Goal: Use online tool/utility

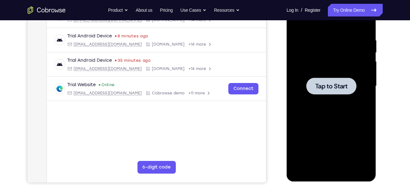
click at [323, 86] on span "Tap to Start" at bounding box center [331, 86] width 32 height 6
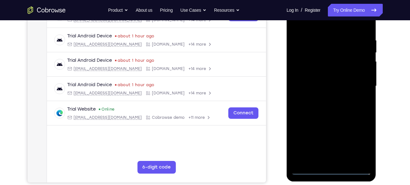
click at [331, 170] on div at bounding box center [331, 85] width 80 height 177
click at [361, 144] on div at bounding box center [331, 85] width 80 height 177
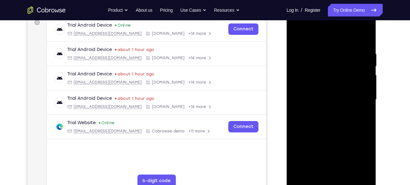
click at [297, 28] on div at bounding box center [331, 99] width 80 height 177
click at [308, 77] on div at bounding box center [331, 99] width 80 height 177
click at [319, 100] on div at bounding box center [331, 99] width 80 height 177
click at [330, 149] on div at bounding box center [331, 99] width 80 height 177
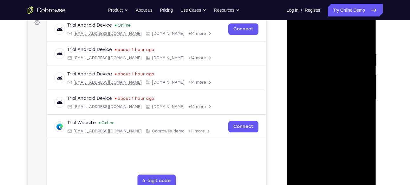
click at [317, 93] on div at bounding box center [331, 99] width 80 height 177
click at [332, 150] on div at bounding box center [331, 99] width 80 height 177
click at [334, 107] on div at bounding box center [331, 99] width 80 height 177
click at [362, 38] on div at bounding box center [331, 99] width 80 height 177
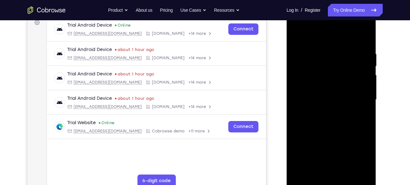
click at [326, 169] on div at bounding box center [331, 99] width 80 height 177
click at [324, 171] on div at bounding box center [331, 99] width 80 height 177
click at [332, 171] on div at bounding box center [331, 99] width 80 height 177
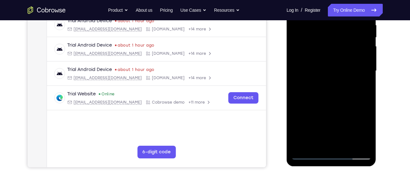
scroll to position [125, 0]
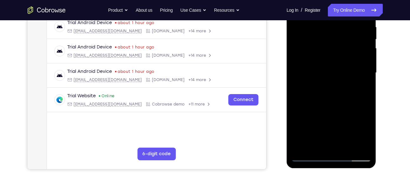
drag, startPoint x: 333, startPoint y: 114, endPoint x: 333, endPoint y: 86, distance: 27.2
click at [333, 86] on div at bounding box center [331, 72] width 80 height 177
drag, startPoint x: 335, startPoint y: 105, endPoint x: 333, endPoint y: 78, distance: 27.7
click at [333, 78] on div at bounding box center [331, 72] width 80 height 177
click at [315, 71] on div at bounding box center [331, 72] width 80 height 177
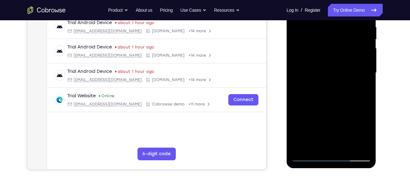
drag, startPoint x: 343, startPoint y: 95, endPoint x: 310, endPoint y: 95, distance: 33.3
click at [310, 95] on div at bounding box center [331, 72] width 80 height 177
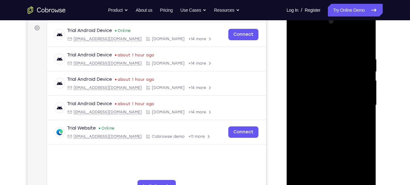
drag, startPoint x: 327, startPoint y: 102, endPoint x: 323, endPoint y: 59, distance: 43.0
click at [323, 59] on div at bounding box center [331, 104] width 80 height 177
drag, startPoint x: 334, startPoint y: 111, endPoint x: 332, endPoint y: 64, distance: 46.6
drag, startPoint x: 332, startPoint y: 64, endPoint x: 327, endPoint y: 131, distance: 66.4
drag, startPoint x: 327, startPoint y: 131, endPoint x: 326, endPoint y: 71, distance: 59.3
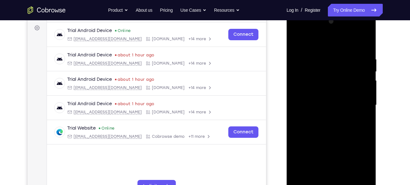
click at [326, 71] on div at bounding box center [331, 104] width 80 height 177
drag, startPoint x: 347, startPoint y: 132, endPoint x: 335, endPoint y: 68, distance: 64.5
drag, startPoint x: 335, startPoint y: 68, endPoint x: 352, endPoint y: 112, distance: 46.4
drag, startPoint x: 352, startPoint y: 112, endPoint x: 348, endPoint y: 69, distance: 43.3
click at [348, 69] on div at bounding box center [331, 104] width 80 height 177
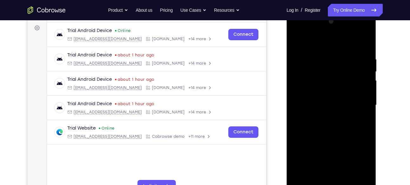
drag, startPoint x: 340, startPoint y: 119, endPoint x: 337, endPoint y: 60, distance: 59.6
click at [337, 60] on div at bounding box center [331, 104] width 80 height 177
drag, startPoint x: 339, startPoint y: 121, endPoint x: 334, endPoint y: 76, distance: 45.3
click at [334, 76] on div at bounding box center [331, 104] width 80 height 177
drag, startPoint x: 335, startPoint y: 130, endPoint x: 334, endPoint y: 59, distance: 71.6
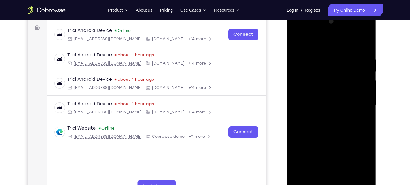
click at [334, 59] on div at bounding box center [331, 104] width 80 height 177
drag, startPoint x: 339, startPoint y: 123, endPoint x: 334, endPoint y: 76, distance: 47.8
click at [334, 76] on div at bounding box center [331, 104] width 80 height 177
drag, startPoint x: 336, startPoint y: 122, endPoint x: 333, endPoint y: 37, distance: 85.3
drag, startPoint x: 333, startPoint y: 37, endPoint x: 333, endPoint y: 106, distance: 68.7
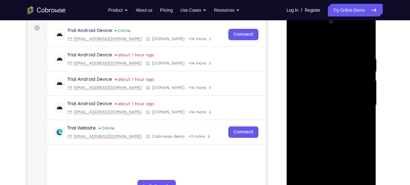
drag, startPoint x: 333, startPoint y: 106, endPoint x: 332, endPoint y: 52, distance: 54.2
click at [332, 52] on div at bounding box center [331, 104] width 80 height 177
drag, startPoint x: 339, startPoint y: 123, endPoint x: 336, endPoint y: 59, distance: 63.7
drag, startPoint x: 336, startPoint y: 59, endPoint x: 328, endPoint y: 129, distance: 70.1
drag, startPoint x: 328, startPoint y: 129, endPoint x: 318, endPoint y: 52, distance: 77.6
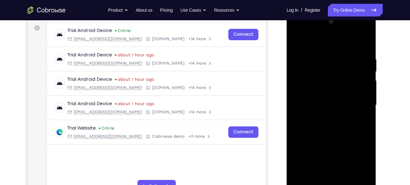
click at [318, 52] on div at bounding box center [331, 104] width 80 height 177
click at [335, 100] on div at bounding box center [331, 104] width 80 height 177
click at [296, 40] on div at bounding box center [331, 104] width 80 height 177
drag, startPoint x: 335, startPoint y: 72, endPoint x: 342, endPoint y: 141, distance: 68.7
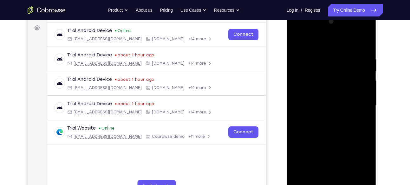
click at [342, 141] on div at bounding box center [331, 104] width 80 height 177
click at [328, 94] on div at bounding box center [331, 104] width 80 height 177
click at [367, 110] on div at bounding box center [331, 104] width 80 height 177
click at [294, 110] on div at bounding box center [331, 104] width 80 height 177
click at [366, 110] on div at bounding box center [331, 104] width 80 height 177
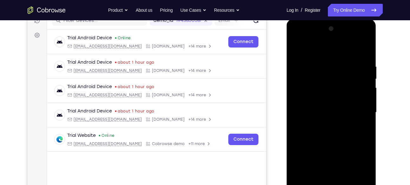
scroll to position [86, 0]
click at [296, 118] on div at bounding box center [331, 112] width 80 height 177
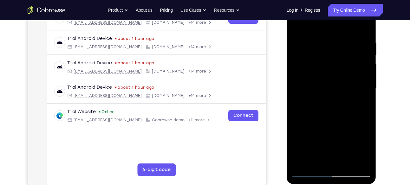
scroll to position [109, 0]
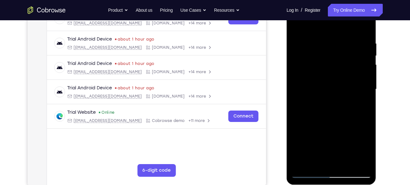
click at [330, 94] on div at bounding box center [331, 89] width 80 height 177
click at [367, 96] on div at bounding box center [331, 89] width 80 height 177
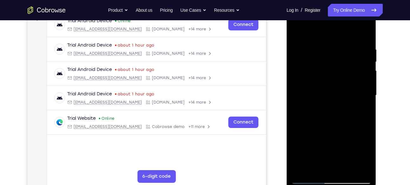
scroll to position [111, 0]
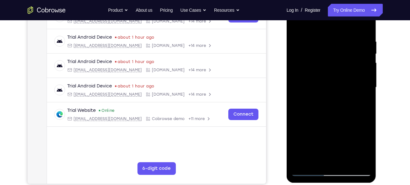
click at [352, 159] on div at bounding box center [331, 87] width 80 height 177
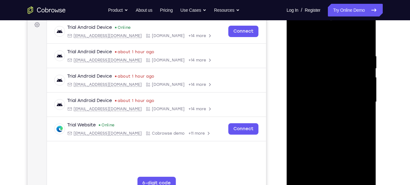
scroll to position [96, 0]
click at [366, 109] on div at bounding box center [331, 102] width 80 height 177
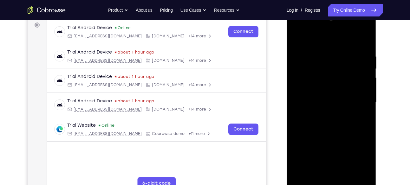
click at [366, 109] on div at bounding box center [331, 102] width 80 height 177
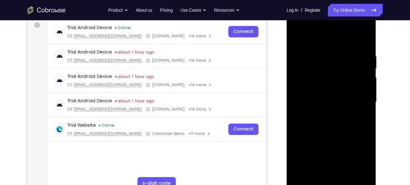
click at [295, 107] on div at bounding box center [331, 102] width 80 height 177
click at [368, 109] on div at bounding box center [331, 102] width 80 height 177
click at [367, 110] on div at bounding box center [331, 102] width 80 height 177
click at [365, 41] on div at bounding box center [331, 102] width 80 height 177
click at [311, 49] on div at bounding box center [331, 102] width 80 height 177
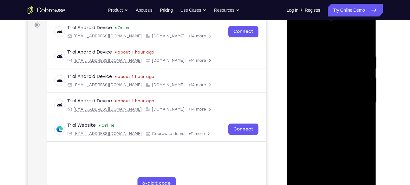
click at [303, 78] on div at bounding box center [331, 102] width 80 height 177
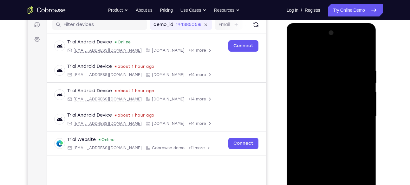
scroll to position [81, 0]
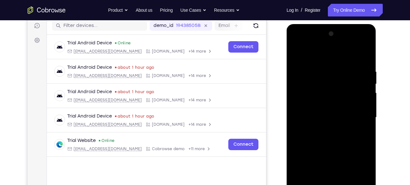
click at [296, 54] on div at bounding box center [331, 117] width 80 height 177
click at [352, 53] on div at bounding box center [331, 117] width 80 height 177
click at [301, 52] on div at bounding box center [331, 117] width 80 height 177
drag, startPoint x: 334, startPoint y: 111, endPoint x: 330, endPoint y: 188, distance: 77.4
click at [330, 185] on div at bounding box center [331, 117] width 80 height 177
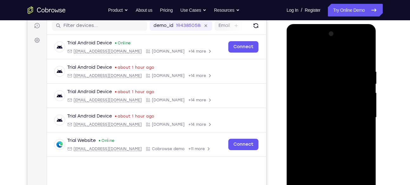
drag, startPoint x: 350, startPoint y: 107, endPoint x: 313, endPoint y: 106, distance: 37.4
click at [313, 106] on div at bounding box center [331, 117] width 80 height 177
drag, startPoint x: 345, startPoint y: 110, endPoint x: 306, endPoint y: 107, distance: 39.4
click at [306, 107] on div at bounding box center [331, 117] width 80 height 177
drag, startPoint x: 341, startPoint y: 109, endPoint x: 305, endPoint y: 108, distance: 35.5
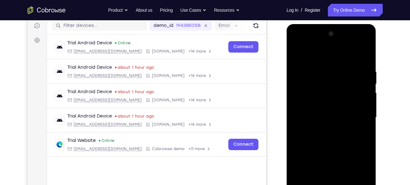
click at [305, 108] on div at bounding box center [331, 117] width 80 height 177
drag, startPoint x: 340, startPoint y: 111, endPoint x: 303, endPoint y: 109, distance: 37.4
click at [303, 109] on div at bounding box center [331, 117] width 80 height 177
drag, startPoint x: 336, startPoint y: 111, endPoint x: 305, endPoint y: 114, distance: 31.8
drag, startPoint x: 18, startPoint y: 90, endPoint x: 378, endPoint y: 109, distance: 360.4
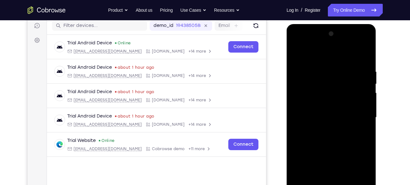
click at [378, 109] on div at bounding box center [331, 116] width 101 height 195
drag, startPoint x: 350, startPoint y: 106, endPoint x: 311, endPoint y: 103, distance: 39.7
click at [311, 103] on div at bounding box center [331, 117] width 80 height 177
drag, startPoint x: 345, startPoint y: 103, endPoint x: 304, endPoint y: 103, distance: 41.2
click at [304, 103] on div at bounding box center [331, 117] width 80 height 177
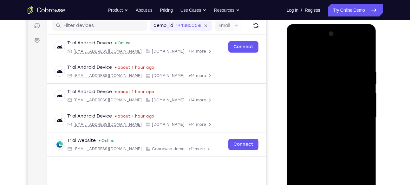
drag, startPoint x: 341, startPoint y: 103, endPoint x: 302, endPoint y: 103, distance: 39.3
click at [302, 103] on div at bounding box center [331, 117] width 80 height 177
drag, startPoint x: 339, startPoint y: 107, endPoint x: 296, endPoint y: 106, distance: 43.4
drag, startPoint x: 296, startPoint y: 106, endPoint x: 374, endPoint y: 105, distance: 77.9
click at [374, 105] on div at bounding box center [331, 118] width 90 height 189
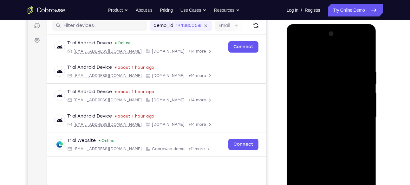
drag, startPoint x: 354, startPoint y: 114, endPoint x: 346, endPoint y: 83, distance: 31.9
click at [346, 83] on div at bounding box center [331, 117] width 80 height 177
drag, startPoint x: 349, startPoint y: 122, endPoint x: 342, endPoint y: 80, distance: 43.3
drag, startPoint x: 55, startPoint y: 55, endPoint x: 384, endPoint y: 105, distance: 331.8
click at [384, 105] on div "Your Support Agent Your Customer Web iOS Android Next Steps We’d be happy to gi…" at bounding box center [204, 148] width 405 height 418
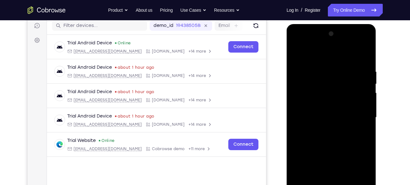
drag, startPoint x: 356, startPoint y: 120, endPoint x: 353, endPoint y: 86, distance: 34.4
drag, startPoint x: 353, startPoint y: 86, endPoint x: 350, endPoint y: 111, distance: 24.6
drag, startPoint x: 350, startPoint y: 111, endPoint x: 349, endPoint y: 84, distance: 26.3
click at [349, 84] on div at bounding box center [331, 117] width 80 height 177
drag, startPoint x: 344, startPoint y: 131, endPoint x: 338, endPoint y: 94, distance: 36.7
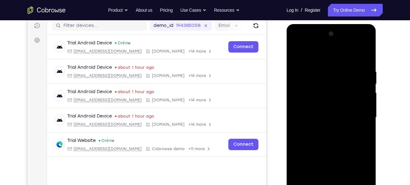
drag, startPoint x: 51, startPoint y: 70, endPoint x: 382, endPoint y: 115, distance: 334.0
click at [382, 115] on div "Your Support Agent Your Customer Web iOS Android Next Steps We’d be happy to gi…" at bounding box center [204, 148] width 405 height 418
drag, startPoint x: 350, startPoint y: 125, endPoint x: 348, endPoint y: 110, distance: 15.3
click at [348, 110] on div at bounding box center [331, 117] width 80 height 177
drag, startPoint x: 354, startPoint y: 113, endPoint x: 323, endPoint y: 113, distance: 31.0
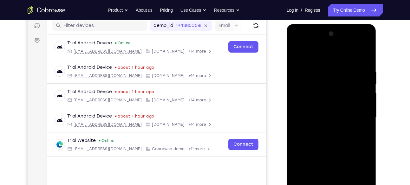
click at [321, 113] on div at bounding box center [331, 117] width 80 height 177
drag, startPoint x: 350, startPoint y: 114, endPoint x: 314, endPoint y: 112, distance: 36.8
click at [314, 112] on div at bounding box center [331, 117] width 80 height 177
drag, startPoint x: 345, startPoint y: 111, endPoint x: 315, endPoint y: 112, distance: 30.4
click at [315, 112] on div at bounding box center [331, 117] width 80 height 177
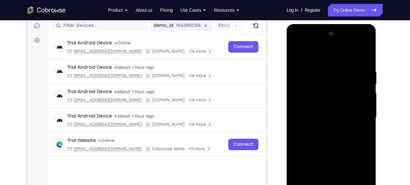
drag, startPoint x: 352, startPoint y: 107, endPoint x: 317, endPoint y: 105, distance: 35.5
click at [317, 105] on div at bounding box center [331, 117] width 80 height 177
drag, startPoint x: 350, startPoint y: 106, endPoint x: 303, endPoint y: 110, distance: 46.4
click at [303, 110] on div at bounding box center [331, 117] width 80 height 177
drag, startPoint x: 338, startPoint y: 108, endPoint x: 296, endPoint y: 111, distance: 41.9
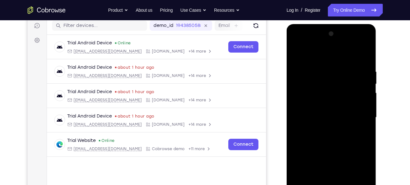
drag, startPoint x: 296, startPoint y: 111, endPoint x: 374, endPoint y: 112, distance: 77.9
click at [374, 112] on div at bounding box center [331, 118] width 90 height 189
drag, startPoint x: 352, startPoint y: 115, endPoint x: 309, endPoint y: 115, distance: 42.5
click at [309, 115] on div at bounding box center [331, 117] width 80 height 177
drag, startPoint x: 342, startPoint y: 113, endPoint x: 300, endPoint y: 113, distance: 42.1
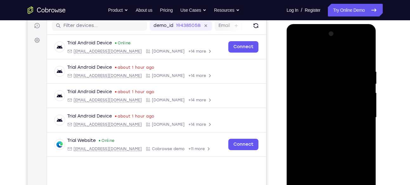
click at [300, 113] on div at bounding box center [331, 117] width 80 height 177
drag
click at [305, 110] on div at bounding box center [331, 117] width 80 height 177
click at [304, 108] on div at bounding box center [331, 117] width 80 height 177
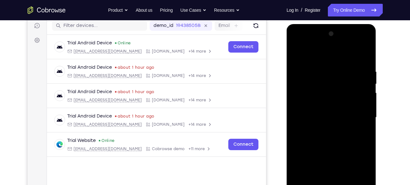
click at [305, 104] on div at bounding box center [331, 117] width 80 height 177
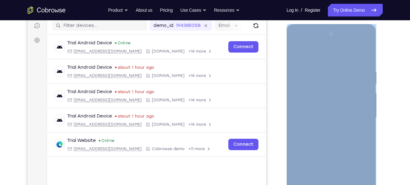
click at [345, 118] on div at bounding box center [331, 118] width 90 height 189
click at [376, 114] on div at bounding box center [331, 119] width 90 height 190
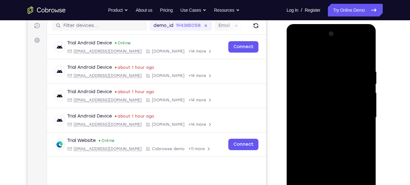
click at [373, 108] on div at bounding box center [331, 118] width 90 height 189
click at [382, 105] on div at bounding box center [331, 116] width 101 height 195
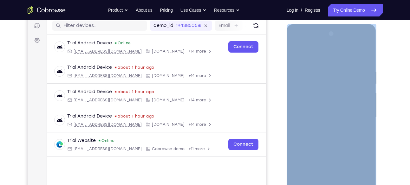
click at [348, 110] on div at bounding box center [331, 119] width 90 height 190
click at [372, 114] on div at bounding box center [331, 118] width 90 height 189
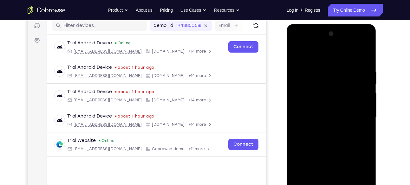
click at [313, 119] on div at bounding box center [331, 117] width 80 height 177
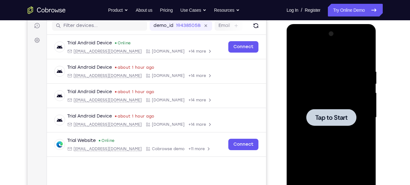
click at [377, 109] on div at bounding box center [331, 116] width 101 height 195
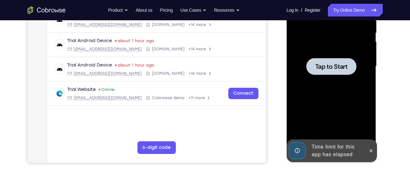
scroll to position [132, 0]
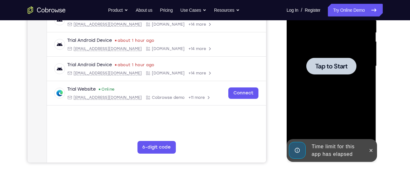
click at [326, 66] on span "Tap to Start" at bounding box center [331, 66] width 32 height 6
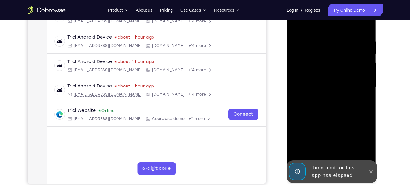
scroll to position [111, 0]
click at [370, 167] on button at bounding box center [371, 171] width 10 height 10
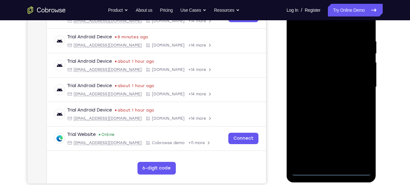
click at [334, 167] on div at bounding box center [331, 86] width 80 height 177
click at [333, 171] on div at bounding box center [331, 86] width 80 height 177
click at [360, 144] on div at bounding box center [331, 86] width 80 height 177
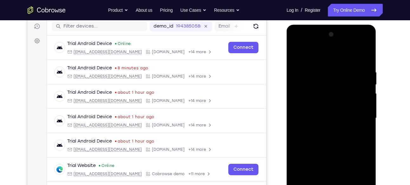
scroll to position [80, 0]
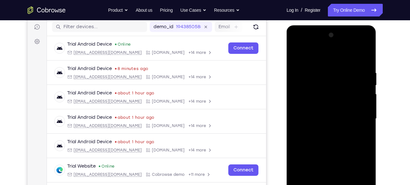
click at [297, 44] on div at bounding box center [331, 118] width 80 height 177
click at [355, 119] on div at bounding box center [331, 118] width 80 height 177
click at [324, 130] on div at bounding box center [331, 118] width 80 height 177
click at [331, 113] on div at bounding box center [331, 118] width 80 height 177
click at [330, 169] on div at bounding box center [331, 118] width 80 height 177
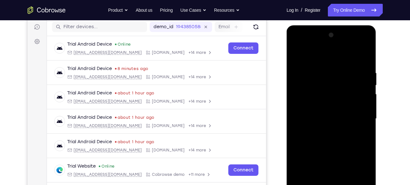
click at [319, 106] on div at bounding box center [331, 118] width 80 height 177
click at [320, 119] on div at bounding box center [331, 118] width 80 height 177
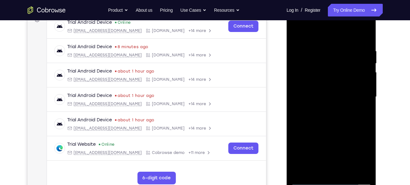
scroll to position [103, 0]
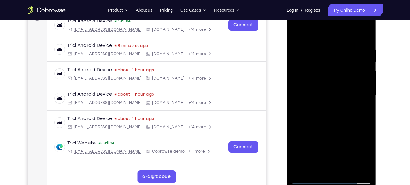
click at [326, 45] on div at bounding box center [331, 95] width 80 height 177
click at [365, 38] on div at bounding box center [331, 95] width 80 height 177
click at [363, 37] on div at bounding box center [331, 95] width 80 height 177
click at [321, 47] on div at bounding box center [331, 95] width 80 height 177
click at [363, 86] on div at bounding box center [331, 95] width 80 height 177
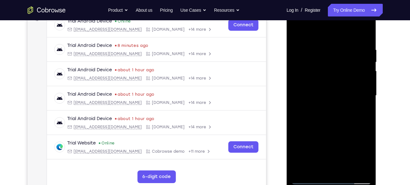
click at [363, 86] on div at bounding box center [331, 95] width 80 height 177
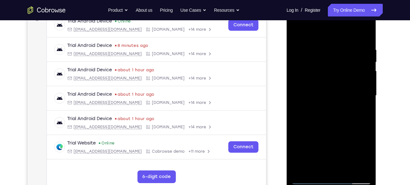
click at [363, 86] on div at bounding box center [331, 95] width 80 height 177
click at [303, 88] on div at bounding box center [331, 95] width 80 height 177
click at [359, 79] on div at bounding box center [331, 95] width 80 height 177
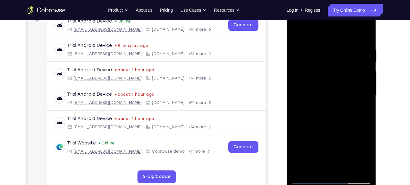
click at [368, 83] on div at bounding box center [331, 95] width 80 height 177
click at [363, 74] on div at bounding box center [331, 95] width 80 height 177
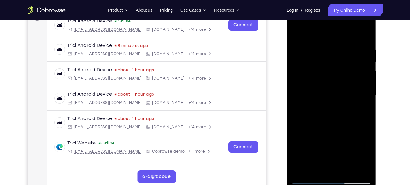
click at [363, 74] on div at bounding box center [331, 95] width 80 height 177
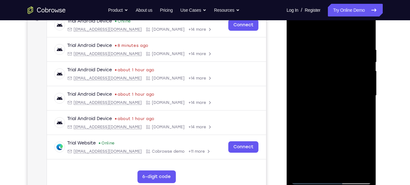
click at [363, 74] on div at bounding box center [331, 95] width 80 height 177
click at [363, 38] on div at bounding box center [331, 95] width 80 height 177
click at [348, 171] on div at bounding box center [331, 95] width 80 height 177
click at [335, 127] on div at bounding box center [331, 95] width 80 height 177
click at [296, 30] on div at bounding box center [331, 95] width 80 height 177
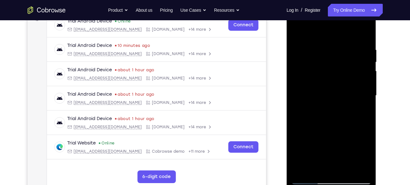
click at [350, 170] on div at bounding box center [331, 95] width 80 height 177
drag, startPoint x: 340, startPoint y: 129, endPoint x: 335, endPoint y: 64, distance: 64.8
click at [335, 64] on div at bounding box center [331, 95] width 80 height 177
drag, startPoint x: 344, startPoint y: 141, endPoint x: 337, endPoint y: 80, distance: 60.6
click at [337, 80] on div at bounding box center [331, 95] width 80 height 177
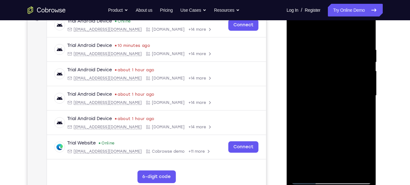
drag, startPoint x: 351, startPoint y: 164, endPoint x: 348, endPoint y: 116, distance: 48.3
click at [348, 116] on div at bounding box center [331, 95] width 80 height 177
drag, startPoint x: 338, startPoint y: 110, endPoint x: 345, endPoint y: 198, distance: 88.3
click at [345, 185] on html "Online web based iOS Simulators and Android Emulators. Run iPhone, iPad, Mobile…" at bounding box center [331, 97] width 90 height 190
drag, startPoint x: 349, startPoint y: 122, endPoint x: 358, endPoint y: 201, distance: 79.4
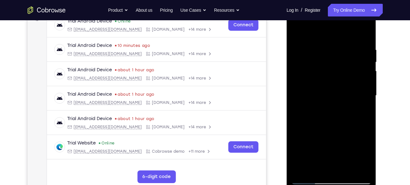
click at [358, 185] on html "Online web based iOS Simulators and Android Emulators. Run iPhone, iPad, Mobile…" at bounding box center [331, 97] width 90 height 190
drag, startPoint x: 355, startPoint y: 121, endPoint x: 360, endPoint y: 194, distance: 73.4
click at [360, 185] on html "Online web based iOS Simulators and Android Emulators. Run iPhone, iPad, Mobile…" at bounding box center [331, 97] width 90 height 190
click at [300, 31] on div at bounding box center [331, 95] width 80 height 177
drag, startPoint x: 356, startPoint y: 77, endPoint x: 368, endPoint y: 188, distance: 111.9
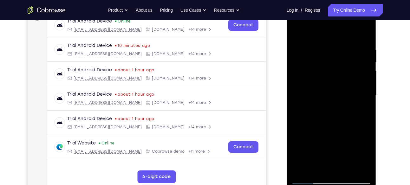
click at [368, 185] on div at bounding box center [331, 96] width 90 height 189
click at [397, 36] on div "Your Support Agent Your Customer Web iOS Android Next Steps We’d be happy to gi…" at bounding box center [204, 127] width 405 height 418
click at [324, 42] on div at bounding box center [331, 95] width 80 height 177
click at [349, 99] on div at bounding box center [331, 95] width 80 height 177
click at [300, 35] on div at bounding box center [331, 95] width 80 height 177
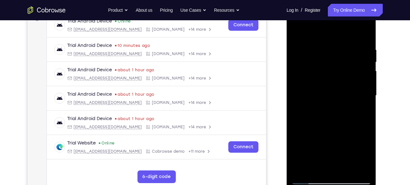
click at [297, 31] on div at bounding box center [331, 95] width 80 height 177
click at [364, 36] on div at bounding box center [331, 95] width 80 height 177
click at [346, 170] on div at bounding box center [331, 95] width 80 height 177
click at [299, 32] on div at bounding box center [331, 95] width 80 height 177
click at [341, 43] on div at bounding box center [331, 95] width 80 height 177
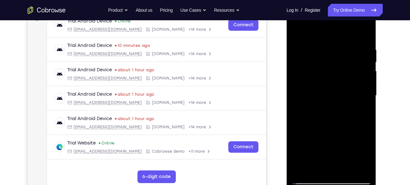
click at [361, 94] on div at bounding box center [331, 95] width 80 height 177
click at [365, 34] on div at bounding box center [331, 95] width 80 height 177
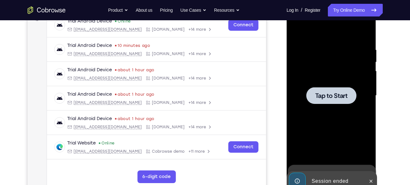
click at [326, 101] on div at bounding box center [331, 95] width 50 height 17
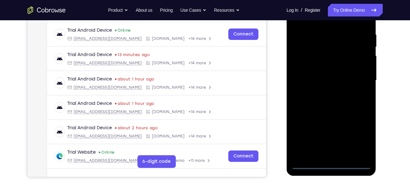
scroll to position [119, 0]
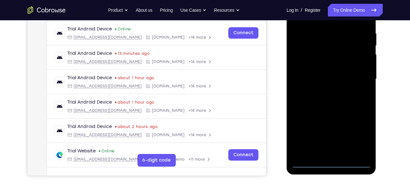
click at [330, 162] on div at bounding box center [331, 78] width 80 height 177
click at [355, 139] on div at bounding box center [331, 78] width 80 height 177
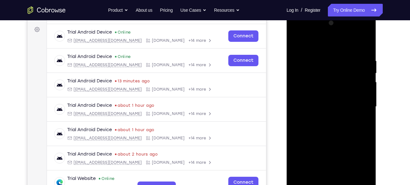
scroll to position [86, 0]
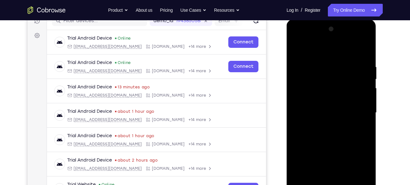
click at [295, 38] on div at bounding box center [331, 112] width 80 height 177
click at [357, 114] on div at bounding box center [331, 112] width 80 height 177
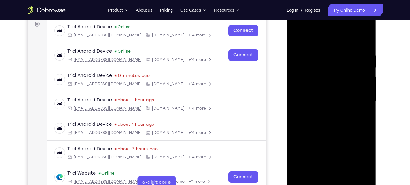
scroll to position [98, 0]
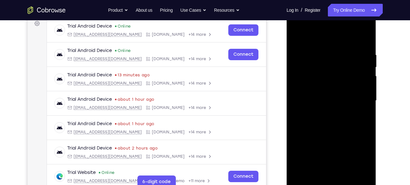
click at [325, 113] on div at bounding box center [331, 100] width 80 height 177
click at [326, 93] on div at bounding box center [331, 100] width 80 height 177
click at [333, 151] on div at bounding box center [331, 100] width 80 height 177
click at [314, 92] on div at bounding box center [331, 100] width 80 height 177
click at [314, 99] on div at bounding box center [331, 100] width 80 height 177
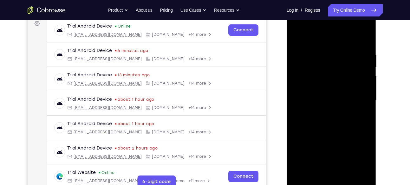
click at [334, 128] on div at bounding box center [331, 100] width 80 height 177
click at [332, 114] on div at bounding box center [331, 100] width 80 height 177
click at [363, 175] on div at bounding box center [331, 100] width 80 height 177
click at [367, 170] on div at bounding box center [331, 100] width 80 height 177
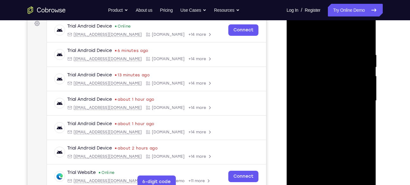
drag, startPoint x: 357, startPoint y: 159, endPoint x: 347, endPoint y: 118, distance: 42.0
click at [347, 118] on div at bounding box center [331, 100] width 80 height 177
drag, startPoint x: 330, startPoint y: 131, endPoint x: 324, endPoint y: 69, distance: 62.4
click at [324, 69] on div at bounding box center [331, 100] width 80 height 177
drag, startPoint x: 338, startPoint y: 123, endPoint x: 338, endPoint y: 78, distance: 45.0
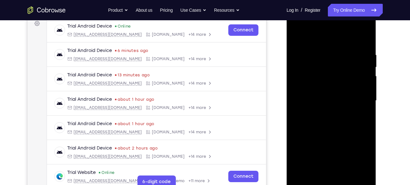
click at [338, 78] on div at bounding box center [331, 100] width 80 height 177
click at [359, 36] on div at bounding box center [331, 100] width 80 height 177
click at [343, 176] on div at bounding box center [331, 100] width 80 height 177
click at [330, 136] on div at bounding box center [331, 100] width 80 height 177
click at [314, 111] on div at bounding box center [331, 100] width 80 height 177
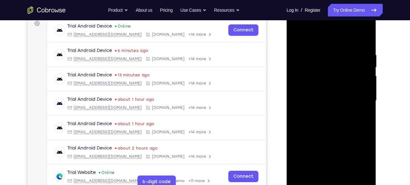
click at [306, 39] on div at bounding box center [331, 100] width 80 height 177
drag, startPoint x: 303, startPoint y: 64, endPoint x: 311, endPoint y: 121, distance: 57.8
click at [311, 121] on div at bounding box center [331, 100] width 80 height 177
click at [346, 88] on div at bounding box center [331, 100] width 80 height 177
click at [297, 47] on div at bounding box center [331, 100] width 80 height 177
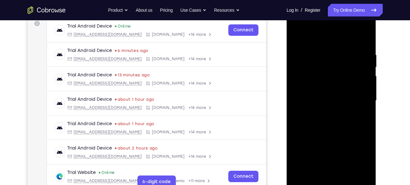
click at [296, 34] on div at bounding box center [331, 100] width 80 height 177
click at [297, 37] on div at bounding box center [331, 100] width 80 height 177
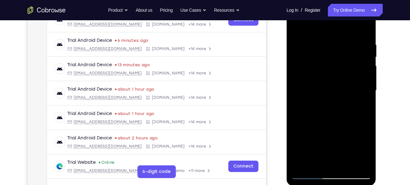
scroll to position [108, 0]
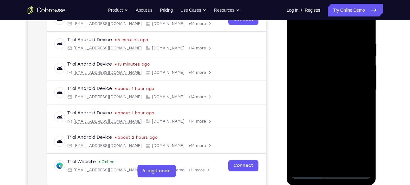
drag, startPoint x: 341, startPoint y: 128, endPoint x: 339, endPoint y: 85, distance: 42.8
click at [339, 85] on div at bounding box center [331, 89] width 80 height 177
drag, startPoint x: 352, startPoint y: 127, endPoint x: 325, endPoint y: 130, distance: 27.0
click at [325, 130] on div at bounding box center [331, 89] width 80 height 177
click at [299, 119] on div at bounding box center [331, 89] width 80 height 177
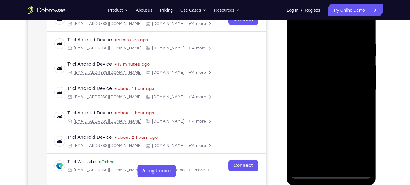
drag, startPoint x: 321, startPoint y: 101, endPoint x: 322, endPoint y: 128, distance: 27.0
click at [322, 128] on div at bounding box center [331, 89] width 80 height 177
click at [296, 24] on div at bounding box center [331, 89] width 80 height 177
drag, startPoint x: 354, startPoint y: 135, endPoint x: 305, endPoint y: 138, distance: 49.2
click at [305, 138] on div at bounding box center [331, 89] width 80 height 177
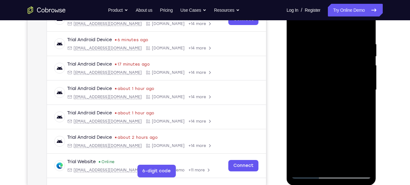
drag, startPoint x: 345, startPoint y: 135, endPoint x: 297, endPoint y: 141, distance: 48.2
drag, startPoint x: 11, startPoint y: 144, endPoint x: 391, endPoint y: 142, distance: 380.5
click at [391, 142] on div "Your Support Agent Your Customer Web iOS Android Next Steps We’d be happy to gi…" at bounding box center [204, 121] width 405 height 418
click at [343, 140] on div at bounding box center [331, 89] width 80 height 177
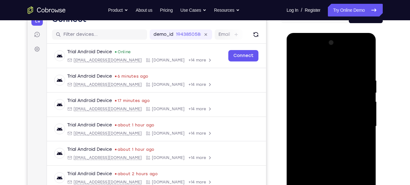
scroll to position [72, 0]
click at [296, 62] on div at bounding box center [331, 126] width 80 height 177
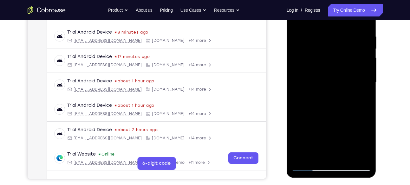
scroll to position [116, 0]
drag, startPoint x: 356, startPoint y: 132, endPoint x: 316, endPoint y: 134, distance: 39.7
click at [316, 134] on div at bounding box center [331, 81] width 80 height 177
drag, startPoint x: 353, startPoint y: 129, endPoint x: 319, endPoint y: 131, distance: 34.0
click at [319, 131] on div at bounding box center [331, 81] width 80 height 177
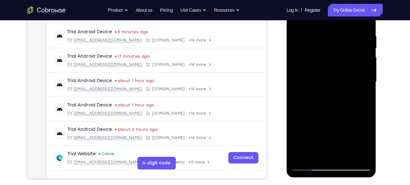
drag, startPoint x: 351, startPoint y: 131, endPoint x: 315, endPoint y: 135, distance: 35.6
click at [315, 135] on div at bounding box center [331, 81] width 80 height 177
drag, startPoint x: 351, startPoint y: 131, endPoint x: 319, endPoint y: 131, distance: 31.7
click at [319, 131] on div at bounding box center [331, 81] width 80 height 177
drag, startPoint x: 356, startPoint y: 130, endPoint x: 319, endPoint y: 133, distance: 36.9
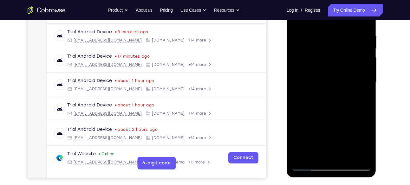
click at [319, 133] on div at bounding box center [331, 81] width 80 height 177
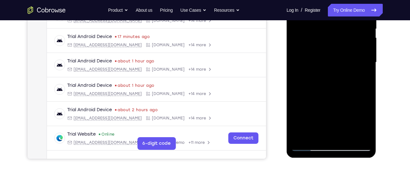
scroll to position [136, 0]
drag, startPoint x: 363, startPoint y: 118, endPoint x: 328, endPoint y: 118, distance: 35.2
click at [328, 118] on div at bounding box center [331, 61] width 80 height 177
click at [367, 124] on div at bounding box center [331, 61] width 80 height 177
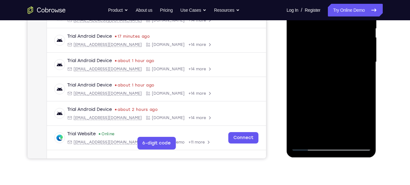
click at [367, 124] on div at bounding box center [331, 61] width 80 height 177
click at [348, 137] on div at bounding box center [331, 61] width 80 height 177
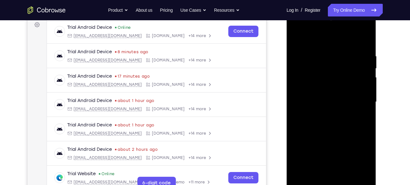
scroll to position [96, 0]
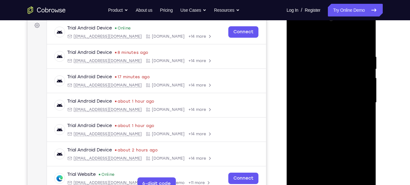
click at [301, 36] on div at bounding box center [331, 102] width 80 height 177
drag, startPoint x: 330, startPoint y: 66, endPoint x: 329, endPoint y: 157, distance: 90.6
click at [329, 157] on div at bounding box center [331, 102] width 80 height 177
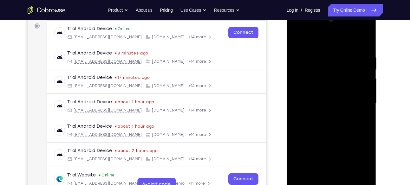
drag, startPoint x: 333, startPoint y: 78, endPoint x: 320, endPoint y: 143, distance: 66.2
click at [320, 143] on div at bounding box center [331, 103] width 80 height 177
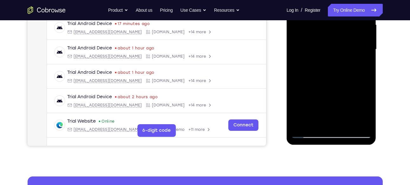
scroll to position [150, 0]
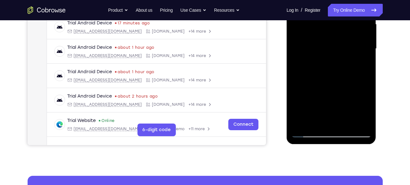
click at [361, 125] on div at bounding box center [331, 48] width 80 height 177
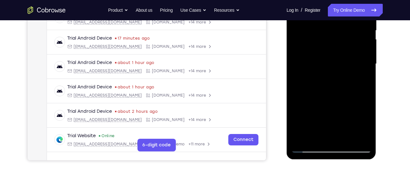
scroll to position [134, 0]
click at [358, 87] on div at bounding box center [331, 64] width 80 height 177
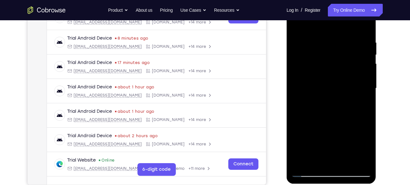
scroll to position [110, 0]
click at [357, 91] on div at bounding box center [331, 87] width 80 height 177
click at [334, 96] on div at bounding box center [331, 87] width 80 height 177
click at [357, 101] on div at bounding box center [331, 87] width 80 height 177
click at [340, 98] on div at bounding box center [331, 87] width 80 height 177
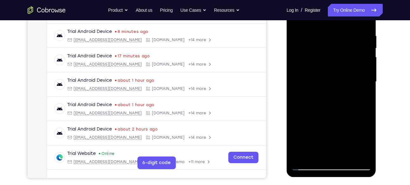
scroll to position [119, 0]
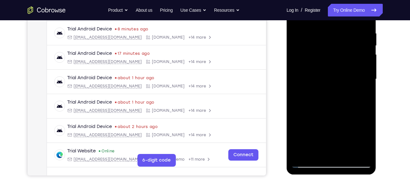
drag, startPoint x: 331, startPoint y: 114, endPoint x: 324, endPoint y: 79, distance: 35.7
click at [324, 79] on div at bounding box center [331, 78] width 80 height 177
drag, startPoint x: 329, startPoint y: 105, endPoint x: 325, endPoint y: 75, distance: 30.7
click at [325, 75] on div at bounding box center [331, 78] width 80 height 177
drag, startPoint x: 331, startPoint y: 101, endPoint x: 329, endPoint y: 70, distance: 31.1
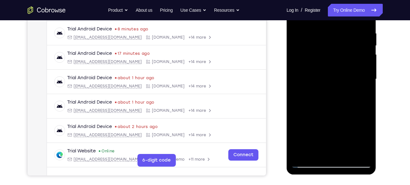
click at [329, 70] on div at bounding box center [331, 78] width 80 height 177
drag, startPoint x: 326, startPoint y: 107, endPoint x: 324, endPoint y: 76, distance: 31.1
click at [324, 76] on div at bounding box center [331, 78] width 80 height 177
drag, startPoint x: 332, startPoint y: 122, endPoint x: 333, endPoint y: 73, distance: 49.1
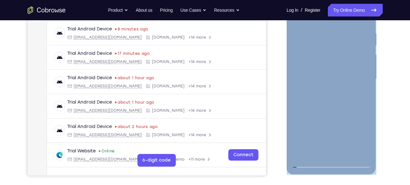
drag, startPoint x: 333, startPoint y: 73, endPoint x: 335, endPoint y: 112, distance: 39.0
click at [335, 112] on div at bounding box center [331, 81] width 90 height 190
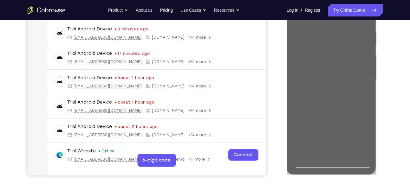
drag, startPoint x: 664, startPoint y: 77, endPoint x: 336, endPoint y: 104, distance: 329.0
click at [377, 93] on div at bounding box center [331, 78] width 101 height 195
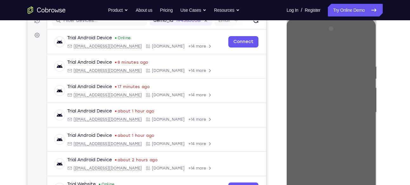
scroll to position [78, 0]
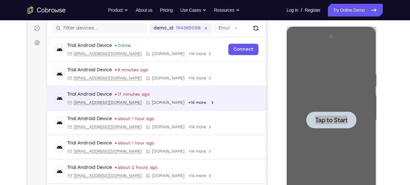
click at [260, 86] on div "Trial Android Device 17 minutes ago [EMAIL_ADDRESS][DOMAIN_NAME] [DOMAIN_NAME] …" at bounding box center [156, 98] width 219 height 24
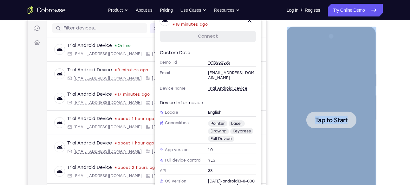
click at [301, 84] on div at bounding box center [331, 119] width 80 height 177
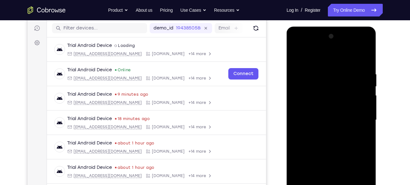
scroll to position [111, 0]
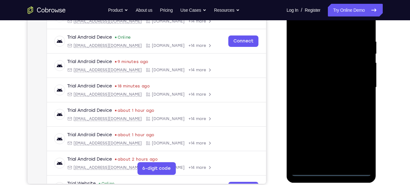
click at [332, 169] on div at bounding box center [331, 87] width 80 height 177
click at [331, 171] on div at bounding box center [331, 87] width 80 height 177
click at [358, 150] on div at bounding box center [331, 87] width 80 height 177
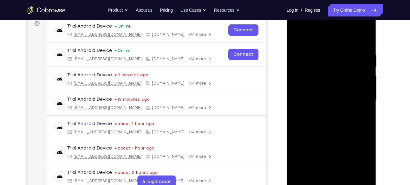
scroll to position [95, 0]
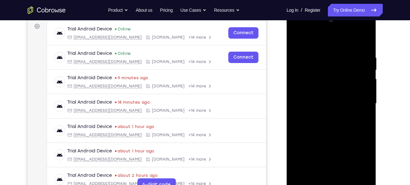
click at [297, 29] on div at bounding box center [331, 103] width 80 height 177
click at [359, 100] on div at bounding box center [331, 103] width 80 height 177
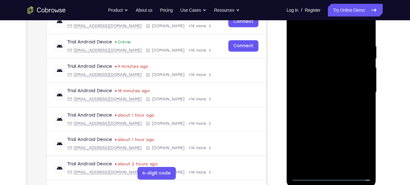
click at [323, 104] on div at bounding box center [331, 91] width 80 height 177
click at [333, 90] on div at bounding box center [331, 91] width 80 height 177
click at [332, 144] on div at bounding box center [331, 91] width 80 height 177
click at [312, 75] on div at bounding box center [331, 91] width 80 height 177
click at [316, 90] on div at bounding box center [331, 91] width 80 height 177
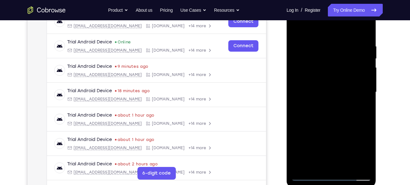
click at [318, 124] on div at bounding box center [331, 91] width 80 height 177
click at [321, 45] on div at bounding box center [331, 91] width 80 height 177
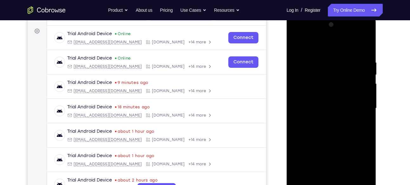
scroll to position [89, 0]
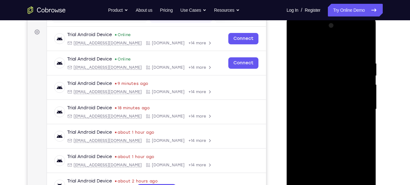
click at [360, 43] on div at bounding box center [331, 109] width 80 height 177
click at [364, 47] on div at bounding box center [331, 109] width 80 height 177
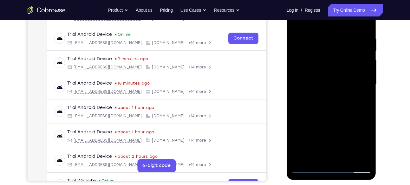
scroll to position [114, 0]
click at [359, 157] on div at bounding box center [331, 84] width 80 height 177
click at [300, 159] on div at bounding box center [331, 84] width 80 height 177
click at [359, 159] on div at bounding box center [331, 84] width 80 height 177
click at [361, 105] on div at bounding box center [331, 84] width 80 height 177
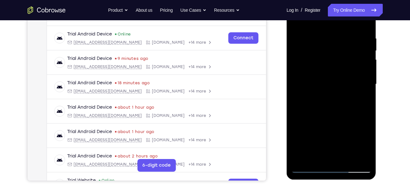
click at [354, 99] on div at bounding box center [331, 84] width 80 height 177
click at [328, 90] on div at bounding box center [331, 84] width 80 height 177
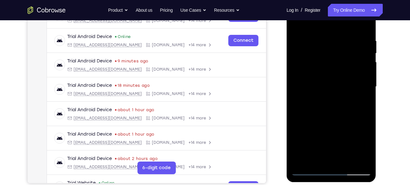
scroll to position [112, 0]
click at [359, 99] on div at bounding box center [331, 86] width 80 height 177
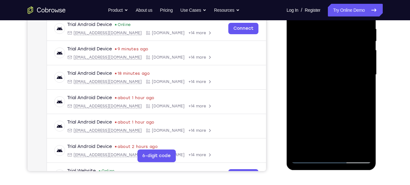
scroll to position [125, 0]
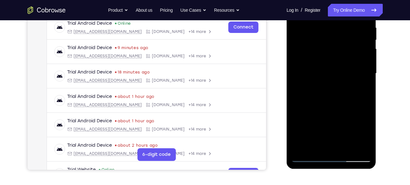
drag, startPoint x: 333, startPoint y: 114, endPoint x: 332, endPoint y: 70, distance: 44.4
click at [332, 70] on div at bounding box center [331, 73] width 80 height 177
drag, startPoint x: 331, startPoint y: 107, endPoint x: 330, endPoint y: 63, distance: 43.7
click at [330, 63] on div at bounding box center [331, 73] width 80 height 177
drag, startPoint x: 333, startPoint y: 110, endPoint x: 330, endPoint y: 68, distance: 42.3
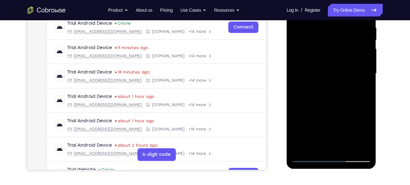
click at [330, 68] on div at bounding box center [331, 73] width 80 height 177
drag, startPoint x: 328, startPoint y: 96, endPoint x: 322, endPoint y: 58, distance: 38.5
drag, startPoint x: 322, startPoint y: 58, endPoint x: 339, endPoint y: 54, distance: 18.2
click at [339, 54] on div at bounding box center [331, 73] width 80 height 177
drag, startPoint x: 334, startPoint y: 101, endPoint x: 328, endPoint y: 49, distance: 52.3
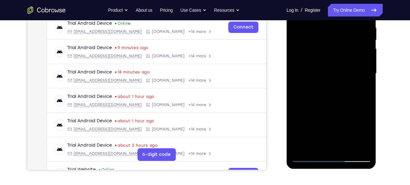
click at [328, 49] on div at bounding box center [331, 73] width 80 height 177
drag, startPoint x: 335, startPoint y: 129, endPoint x: 336, endPoint y: 71, distance: 57.4
click at [336, 71] on div at bounding box center [331, 73] width 80 height 177
drag, startPoint x: 333, startPoint y: 103, endPoint x: 333, endPoint y: 60, distance: 43.4
click at [333, 60] on div at bounding box center [331, 73] width 80 height 177
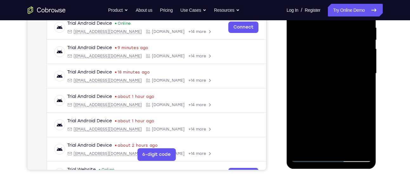
drag, startPoint x: 329, startPoint y: 114, endPoint x: 328, endPoint y: 51, distance: 63.4
click at [328, 51] on div at bounding box center [331, 73] width 80 height 177
drag, startPoint x: 331, startPoint y: 105, endPoint x: 330, endPoint y: 55, distance: 50.7
click at [330, 55] on div at bounding box center [331, 73] width 80 height 177
drag, startPoint x: 328, startPoint y: 110, endPoint x: 324, endPoint y: 54, distance: 56.2
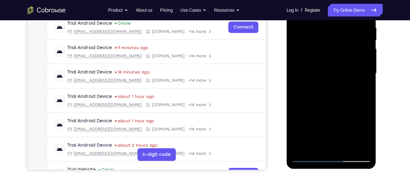
click at [324, 54] on div at bounding box center [331, 73] width 80 height 177
drag, startPoint x: 327, startPoint y: 101, endPoint x: 323, endPoint y: 44, distance: 57.1
click at [323, 44] on div at bounding box center [331, 73] width 80 height 177
drag, startPoint x: 322, startPoint y: 100, endPoint x: 321, endPoint y: 43, distance: 57.7
click at [321, 43] on div at bounding box center [331, 73] width 80 height 177
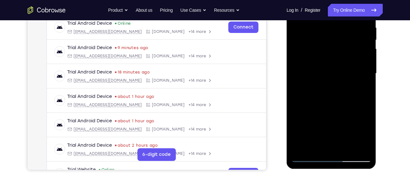
drag, startPoint x: 328, startPoint y: 99, endPoint x: 325, endPoint y: 48, distance: 51.4
click at [325, 48] on div at bounding box center [331, 73] width 80 height 177
click at [358, 78] on div at bounding box center [331, 73] width 80 height 177
click at [336, 84] on div at bounding box center [331, 73] width 80 height 177
drag, startPoint x: 332, startPoint y: 109, endPoint x: 333, endPoint y: 79, distance: 30.7
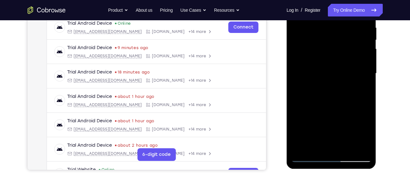
click at [333, 79] on div at bounding box center [331, 73] width 80 height 177
drag, startPoint x: 331, startPoint y: 108, endPoint x: 332, endPoint y: 67, distance: 40.9
click at [332, 67] on div at bounding box center [331, 73] width 80 height 177
drag, startPoint x: 330, startPoint y: 105, endPoint x: 330, endPoint y: 60, distance: 45.0
click at [330, 60] on div at bounding box center [331, 73] width 80 height 177
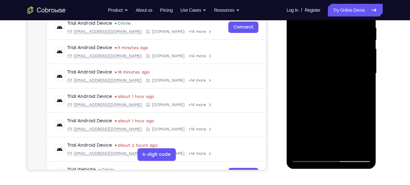
drag, startPoint x: 325, startPoint y: 115, endPoint x: 322, endPoint y: 74, distance: 41.0
click at [322, 74] on div at bounding box center [331, 73] width 80 height 177
drag, startPoint x: 331, startPoint y: 115, endPoint x: 329, endPoint y: 65, distance: 50.4
drag, startPoint x: 329, startPoint y: 65, endPoint x: 375, endPoint y: 90, distance: 52.3
click at [375, 90] on div at bounding box center [331, 74] width 90 height 189
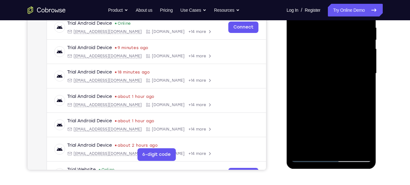
drag, startPoint x: 337, startPoint y: 107, endPoint x: 334, endPoint y: 71, distance: 36.2
drag, startPoint x: 334, startPoint y: 71, endPoint x: 372, endPoint y: 90, distance: 42.2
click at [372, 90] on div at bounding box center [331, 74] width 90 height 189
drag, startPoint x: 325, startPoint y: 106, endPoint x: 325, endPoint y: 66, distance: 40.9
click at [325, 66] on div at bounding box center [331, 73] width 80 height 177
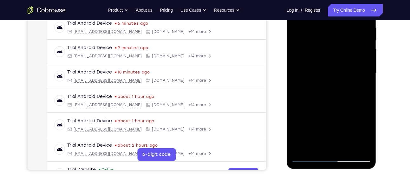
drag, startPoint x: 324, startPoint y: 99, endPoint x: 321, endPoint y: 60, distance: 39.1
click at [321, 60] on div at bounding box center [331, 73] width 80 height 177
drag, startPoint x: 324, startPoint y: 102, endPoint x: 324, endPoint y: 63, distance: 39.3
click at [324, 63] on div at bounding box center [331, 73] width 80 height 177
drag, startPoint x: 326, startPoint y: 108, endPoint x: 325, endPoint y: 79, distance: 29.8
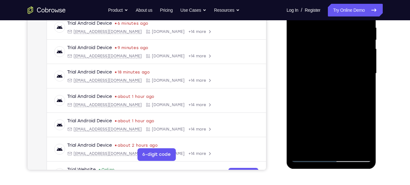
drag, startPoint x: 325, startPoint y: 79, endPoint x: 373, endPoint y: 92, distance: 50.0
click at [373, 92] on div at bounding box center [331, 74] width 90 height 189
drag, startPoint x: 319, startPoint y: 106, endPoint x: 322, endPoint y: 67, distance: 38.5
click at [322, 67] on div at bounding box center [331, 73] width 80 height 177
drag, startPoint x: 324, startPoint y: 102, endPoint x: 325, endPoint y: 67, distance: 35.5
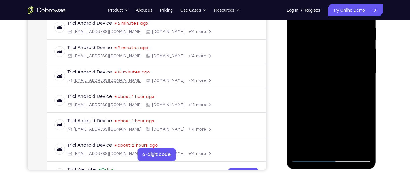
click at [325, 67] on div at bounding box center [331, 73] width 80 height 177
drag, startPoint x: 328, startPoint y: 123, endPoint x: 330, endPoint y: 73, distance: 49.1
click at [373, 103] on div at bounding box center [331, 74] width 90 height 189
click at [373, 99] on div at bounding box center [331, 74] width 90 height 189
click at [332, 71] on div at bounding box center [331, 73] width 80 height 177
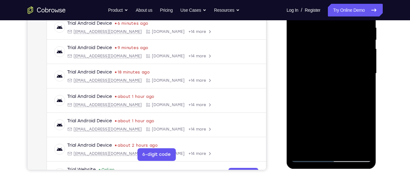
click at [325, 71] on div at bounding box center [331, 73] width 80 height 177
click at [322, 65] on div at bounding box center [331, 73] width 80 height 177
click at [322, 81] on div at bounding box center [331, 73] width 80 height 177
click at [372, 100] on div at bounding box center [331, 74] width 90 height 189
click at [323, 58] on div at bounding box center [331, 73] width 80 height 177
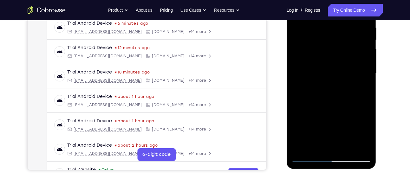
click at [319, 63] on div at bounding box center [331, 73] width 80 height 177
click at [375, 100] on div at bounding box center [331, 74] width 90 height 189
click at [333, 60] on div at bounding box center [331, 73] width 80 height 177
click at [324, 49] on div at bounding box center [331, 73] width 80 height 177
click at [373, 52] on div at bounding box center [331, 74] width 90 height 189
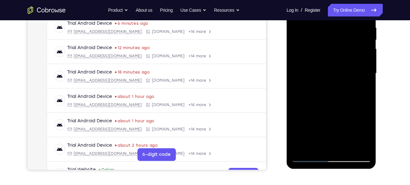
click at [327, 58] on div at bounding box center [331, 73] width 80 height 177
click at [326, 77] on div at bounding box center [331, 73] width 80 height 177
click at [325, 80] on div at bounding box center [331, 73] width 80 height 177
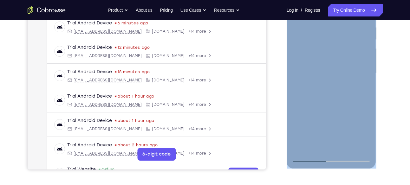
click at [328, 109] on div at bounding box center [331, 74] width 90 height 189
click at [324, 78] on div at bounding box center [331, 72] width 80 height 177
click at [376, 113] on div at bounding box center [331, 75] width 90 height 190
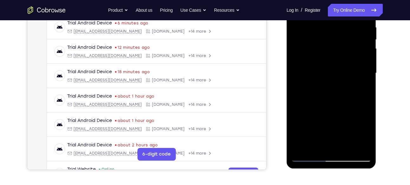
click at [331, 75] on div at bounding box center [331, 72] width 80 height 177
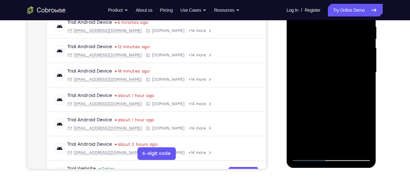
click at [327, 76] on div at bounding box center [331, 72] width 80 height 177
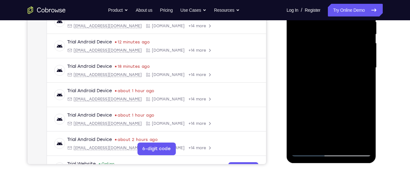
click at [331, 77] on div at bounding box center [331, 67] width 80 height 177
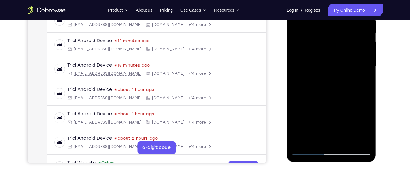
click at [324, 74] on div at bounding box center [331, 66] width 80 height 177
click at [319, 77] on div at bounding box center [331, 66] width 80 height 177
click at [318, 79] on div at bounding box center [331, 66] width 80 height 177
click at [374, 97] on div at bounding box center [331, 67] width 90 height 189
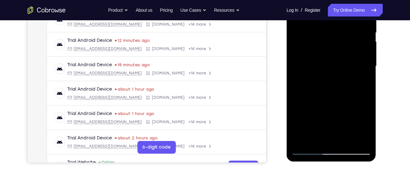
click at [336, 59] on div at bounding box center [331, 66] width 80 height 177
click at [374, 98] on div at bounding box center [331, 67] width 90 height 189
click at [287, 104] on div at bounding box center [331, 67] width 90 height 189
click at [321, 69] on div at bounding box center [331, 66] width 80 height 177
click at [330, 72] on div at bounding box center [331, 66] width 80 height 177
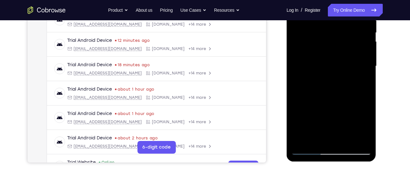
click at [330, 55] on div at bounding box center [331, 66] width 80 height 177
click at [373, 96] on div at bounding box center [331, 67] width 90 height 189
click at [337, 73] on div at bounding box center [331, 66] width 80 height 177
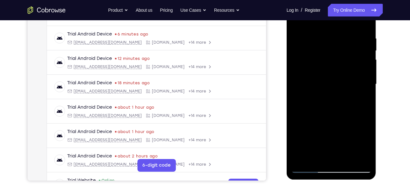
scroll to position [114, 0]
click at [333, 124] on div at bounding box center [331, 84] width 80 height 177
click at [323, 132] on div at bounding box center [331, 84] width 80 height 177
click at [321, 118] on div at bounding box center [331, 84] width 80 height 177
click at [354, 64] on div at bounding box center [331, 84] width 80 height 177
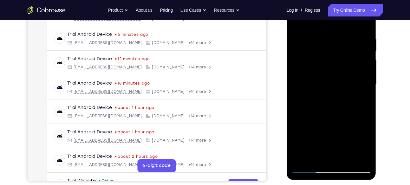
click at [332, 90] on div at bounding box center [331, 84] width 80 height 177
click at [327, 76] on div at bounding box center [331, 84] width 80 height 177
click at [327, 81] on div at bounding box center [331, 84] width 80 height 177
click at [330, 76] on div at bounding box center [331, 84] width 80 height 177
click at [374, 94] on div at bounding box center [331, 85] width 90 height 189
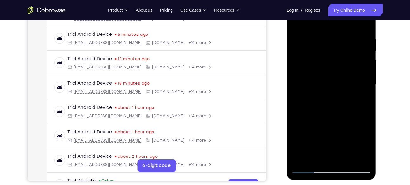
click at [332, 74] on div at bounding box center [331, 84] width 80 height 177
click at [327, 91] on div at bounding box center [331, 84] width 80 height 177
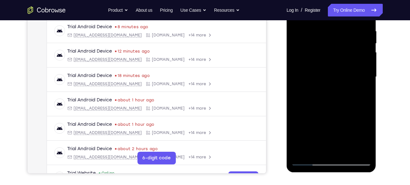
click at [329, 82] on div at bounding box center [331, 76] width 80 height 177
click at [358, 67] on div at bounding box center [331, 76] width 80 height 177
click at [333, 86] on div at bounding box center [331, 76] width 80 height 177
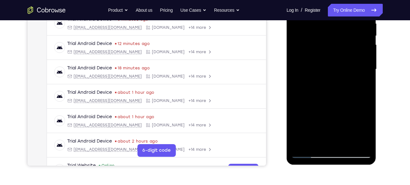
scroll to position [129, 0]
click at [334, 85] on div at bounding box center [331, 68] width 80 height 177
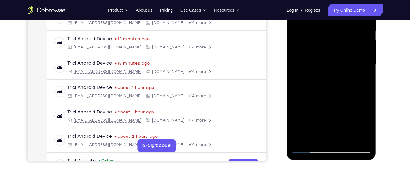
scroll to position [134, 0]
click at [333, 79] on div at bounding box center [331, 64] width 80 height 177
click at [328, 74] on div at bounding box center [331, 64] width 80 height 177
click at [373, 89] on div at bounding box center [331, 65] width 90 height 189
click at [334, 78] on div at bounding box center [331, 64] width 80 height 177
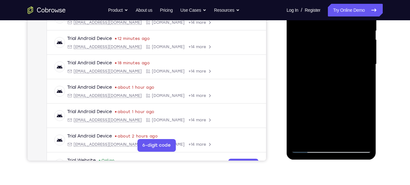
click at [373, 101] on div at bounding box center [331, 65] width 90 height 189
click at [322, 75] on div at bounding box center [331, 64] width 80 height 177
click at [330, 74] on div at bounding box center [331, 64] width 80 height 177
click at [328, 69] on div at bounding box center [331, 64] width 80 height 177
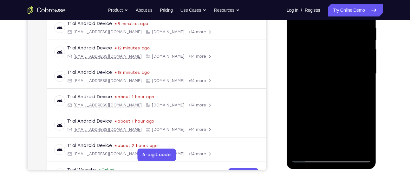
scroll to position [122, 0]
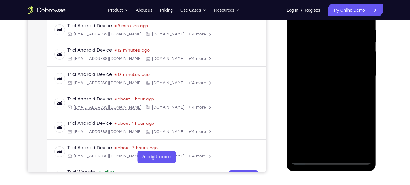
drag, startPoint x: 325, startPoint y: 111, endPoint x: 322, endPoint y: 77, distance: 34.0
click at [322, 77] on div at bounding box center [331, 75] width 80 height 177
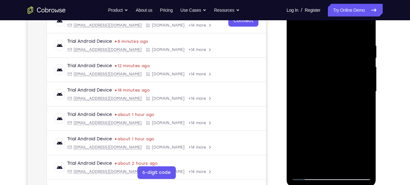
drag, startPoint x: 328, startPoint y: 112, endPoint x: 329, endPoint y: 73, distance: 39.3
click at [329, 73] on div at bounding box center [331, 91] width 80 height 177
drag, startPoint x: 324, startPoint y: 102, endPoint x: 324, endPoint y: 70, distance: 32.0
click at [324, 70] on div at bounding box center [331, 91] width 80 height 177
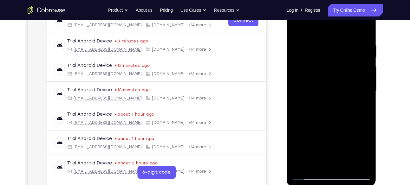
drag, startPoint x: 329, startPoint y: 111, endPoint x: 331, endPoint y: 80, distance: 30.8
click at [331, 80] on div at bounding box center [331, 91] width 80 height 177
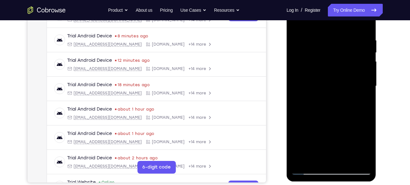
scroll to position [105, 0]
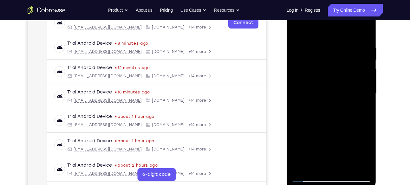
drag, startPoint x: 329, startPoint y: 110, endPoint x: 327, endPoint y: 74, distance: 35.8
drag, startPoint x: 327, startPoint y: 74, endPoint x: 373, endPoint y: 94, distance: 50.5
click at [373, 94] on div at bounding box center [331, 94] width 90 height 189
drag, startPoint x: 334, startPoint y: 105, endPoint x: 332, endPoint y: 75, distance: 30.4
click at [332, 75] on div at bounding box center [331, 93] width 80 height 177
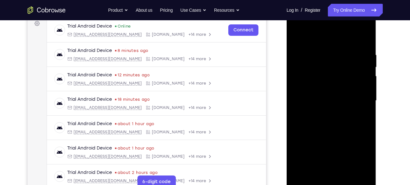
scroll to position [97, 0]
drag, startPoint x: 334, startPoint y: 121, endPoint x: 332, endPoint y: 75, distance: 46.6
click at [332, 75] on div at bounding box center [331, 100] width 80 height 177
drag, startPoint x: 329, startPoint y: 116, endPoint x: 326, endPoint y: 77, distance: 39.0
click at [326, 77] on div at bounding box center [331, 100] width 80 height 177
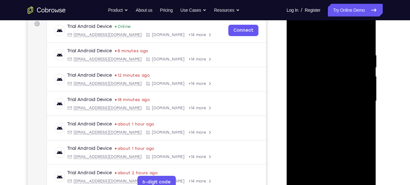
click at [326, 86] on div at bounding box center [331, 100] width 80 height 177
click at [321, 78] on div at bounding box center [331, 100] width 80 height 177
click at [327, 76] on div at bounding box center [331, 100] width 80 height 177
click at [329, 58] on div at bounding box center [331, 100] width 80 height 177
click at [335, 69] on div at bounding box center [331, 100] width 80 height 177
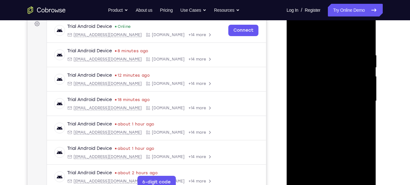
click at [325, 73] on div at bounding box center [331, 100] width 80 height 177
click at [328, 78] on div at bounding box center [331, 100] width 80 height 177
click at [324, 61] on div at bounding box center [331, 100] width 80 height 177
click at [325, 74] on div at bounding box center [331, 100] width 80 height 177
click at [326, 75] on div at bounding box center [331, 100] width 80 height 177
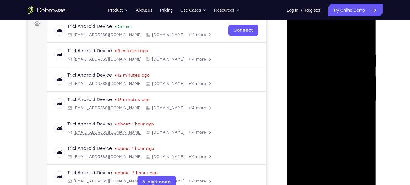
click at [325, 70] on div at bounding box center [331, 100] width 80 height 177
click at [326, 57] on div at bounding box center [331, 100] width 80 height 177
click at [323, 66] on div at bounding box center [331, 100] width 80 height 177
click at [372, 48] on div at bounding box center [331, 102] width 90 height 189
click at [329, 65] on div at bounding box center [331, 100] width 80 height 177
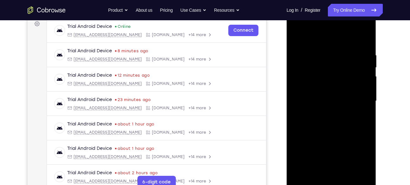
click at [320, 72] on div at bounding box center [331, 100] width 80 height 177
click at [322, 70] on div at bounding box center [331, 100] width 80 height 177
click at [322, 91] on div at bounding box center [331, 100] width 80 height 177
click at [322, 92] on div at bounding box center [331, 100] width 80 height 177
click at [322, 89] on div at bounding box center [331, 100] width 80 height 177
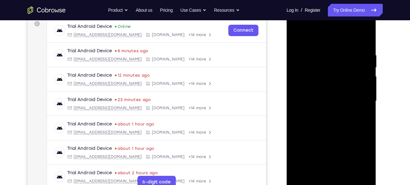
click at [372, 50] on div at bounding box center [331, 102] width 90 height 189
click at [317, 68] on div at bounding box center [331, 100] width 80 height 177
click at [320, 82] on div at bounding box center [331, 100] width 80 height 177
click at [317, 72] on div at bounding box center [331, 100] width 80 height 177
click at [373, 81] on div at bounding box center [331, 102] width 90 height 189
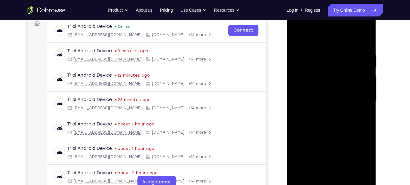
click at [329, 70] on div at bounding box center [331, 100] width 80 height 177
click at [323, 78] on div at bounding box center [331, 100] width 80 height 177
click at [322, 73] on div at bounding box center [331, 100] width 80 height 177
click at [323, 74] on div at bounding box center [331, 100] width 80 height 177
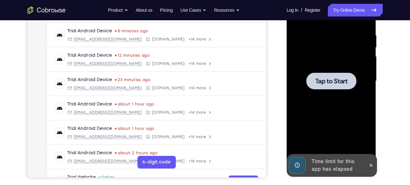
scroll to position [118, 0]
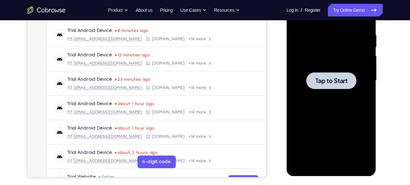
click at [328, 78] on span "Tap to Start" at bounding box center [331, 81] width 32 height 6
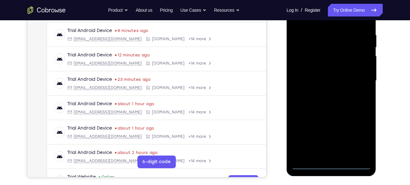
click at [331, 166] on div at bounding box center [331, 80] width 80 height 177
click at [360, 133] on div at bounding box center [331, 80] width 80 height 177
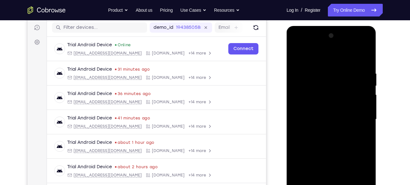
scroll to position [79, 0]
click at [304, 48] on div at bounding box center [331, 119] width 80 height 177
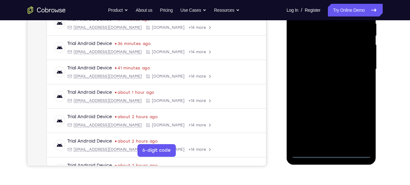
scroll to position [130, 0]
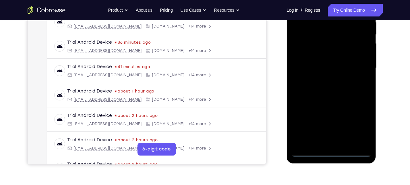
click at [361, 72] on div at bounding box center [331, 67] width 80 height 177
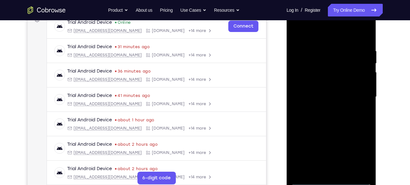
scroll to position [101, 0]
click at [326, 110] on div at bounding box center [331, 97] width 80 height 177
click at [323, 91] on div at bounding box center [331, 97] width 80 height 177
click at [331, 146] on div at bounding box center [331, 97] width 80 height 177
click at [320, 82] on div at bounding box center [331, 97] width 80 height 177
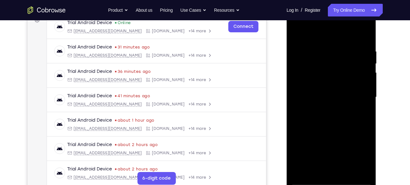
click at [318, 94] on div at bounding box center [331, 97] width 80 height 177
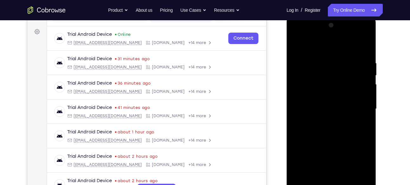
scroll to position [89, 0]
click at [361, 48] on div at bounding box center [331, 109] width 80 height 177
click at [363, 52] on div at bounding box center [331, 109] width 80 height 177
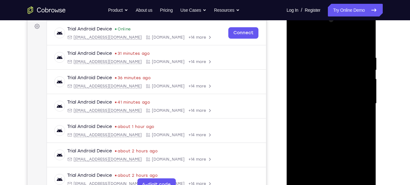
scroll to position [96, 0]
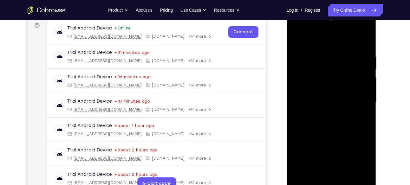
click at [313, 177] on div at bounding box center [331, 102] width 80 height 177
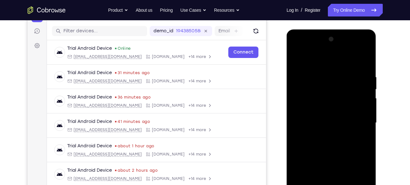
scroll to position [75, 0]
click at [315, 61] on div at bounding box center [331, 123] width 80 height 177
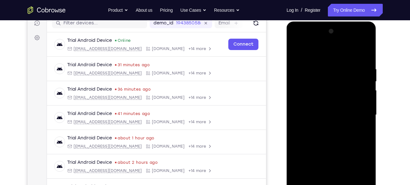
scroll to position [85, 0]
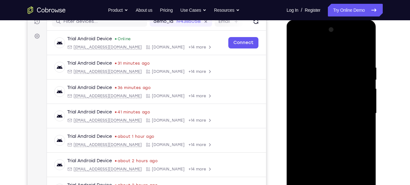
drag, startPoint x: 344, startPoint y: 101, endPoint x: 343, endPoint y: 77, distance: 24.1
click at [343, 77] on div at bounding box center [331, 113] width 80 height 177
click at [314, 79] on div at bounding box center [331, 113] width 80 height 177
drag, startPoint x: 335, startPoint y: 77, endPoint x: 331, endPoint y: 120, distance: 43.2
click at [331, 120] on div at bounding box center [331, 113] width 80 height 177
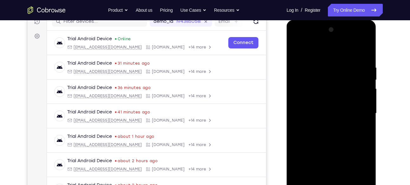
click at [341, 73] on div at bounding box center [331, 113] width 80 height 177
click at [320, 137] on div at bounding box center [331, 113] width 80 height 177
click at [298, 50] on div at bounding box center [331, 113] width 80 height 177
click at [320, 112] on div at bounding box center [331, 113] width 80 height 177
click at [334, 72] on div at bounding box center [331, 113] width 80 height 177
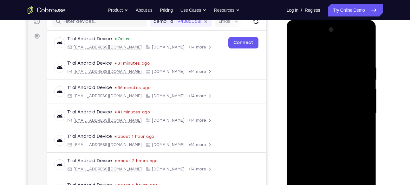
click at [324, 135] on div at bounding box center [331, 113] width 80 height 177
click at [297, 49] on div at bounding box center [331, 113] width 80 height 177
drag, startPoint x: 324, startPoint y: 106, endPoint x: 328, endPoint y: 61, distance: 45.2
click at [328, 61] on div at bounding box center [331, 113] width 80 height 177
drag, startPoint x: 339, startPoint y: 108, endPoint x: 340, endPoint y: 90, distance: 17.8
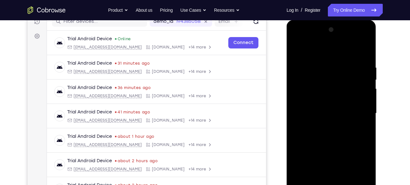
click at [340, 90] on div at bounding box center [331, 113] width 80 height 177
click at [325, 67] on div at bounding box center [331, 113] width 80 height 177
click at [346, 62] on div at bounding box center [331, 113] width 80 height 177
click at [333, 144] on div at bounding box center [331, 113] width 80 height 177
click at [307, 170] on div at bounding box center [331, 113] width 80 height 177
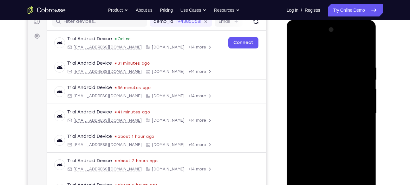
click at [297, 172] on div at bounding box center [331, 113] width 80 height 177
click at [304, 163] on div at bounding box center [331, 113] width 80 height 177
click at [336, 115] on div at bounding box center [331, 113] width 80 height 177
click at [296, 50] on div at bounding box center [331, 113] width 80 height 177
click at [296, 52] on div at bounding box center [331, 113] width 80 height 177
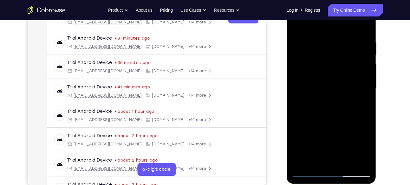
scroll to position [113, 0]
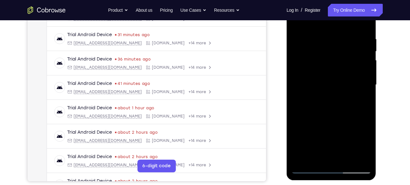
click at [317, 162] on div at bounding box center [331, 84] width 80 height 177
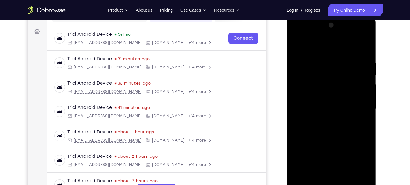
scroll to position [89, 0]
click at [333, 44] on div at bounding box center [331, 109] width 80 height 177
drag, startPoint x: 330, startPoint y: 82, endPoint x: 331, endPoint y: 52, distance: 30.5
click at [331, 52] on div at bounding box center [331, 109] width 80 height 177
drag, startPoint x: 334, startPoint y: 98, endPoint x: 338, endPoint y: 53, distance: 44.8
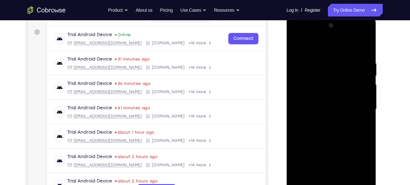
click at [338, 53] on div at bounding box center [331, 109] width 80 height 177
drag, startPoint x: 335, startPoint y: 99, endPoint x: 337, endPoint y: 71, distance: 28.3
click at [337, 71] on div at bounding box center [331, 109] width 80 height 177
drag, startPoint x: 337, startPoint y: 97, endPoint x: 337, endPoint y: 72, distance: 24.7
click at [337, 72] on div at bounding box center [331, 109] width 80 height 177
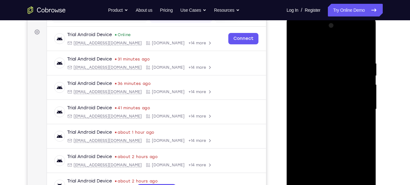
click at [318, 100] on div at bounding box center [331, 109] width 80 height 177
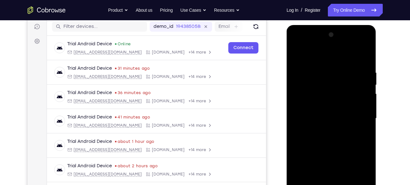
scroll to position [78, 0]
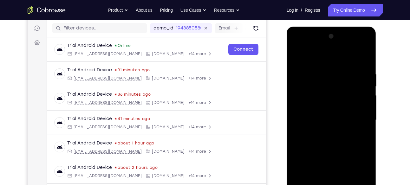
drag, startPoint x: 320, startPoint y: 101, endPoint x: 315, endPoint y: 122, distance: 21.8
click at [315, 122] on div at bounding box center [331, 119] width 80 height 177
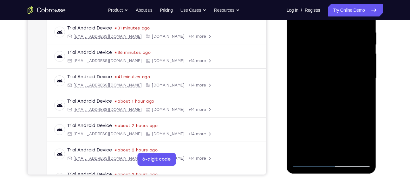
scroll to position [120, 0]
click at [301, 151] on div at bounding box center [331, 77] width 80 height 177
click at [315, 153] on div at bounding box center [331, 77] width 80 height 177
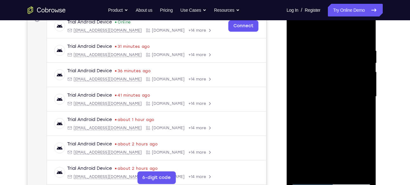
scroll to position [100, 0]
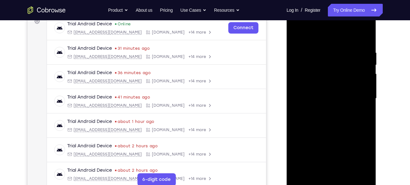
click at [319, 34] on div at bounding box center [331, 98] width 80 height 177
click at [313, 100] on div at bounding box center [331, 98] width 80 height 177
click at [302, 176] on div at bounding box center [331, 98] width 80 height 177
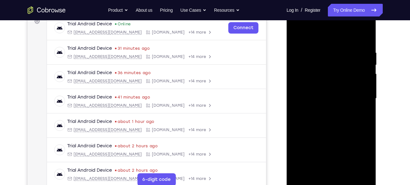
click at [302, 176] on div at bounding box center [331, 98] width 80 height 177
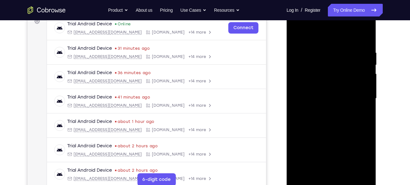
click at [302, 176] on div at bounding box center [331, 98] width 80 height 177
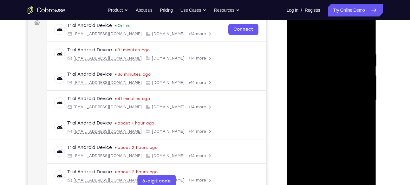
scroll to position [98, 0]
click at [323, 57] on div at bounding box center [331, 100] width 80 height 177
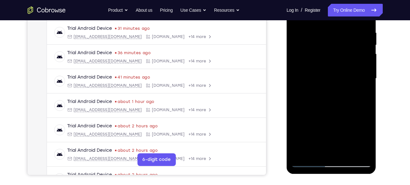
scroll to position [120, 0]
click at [352, 77] on div at bounding box center [331, 78] width 80 height 177
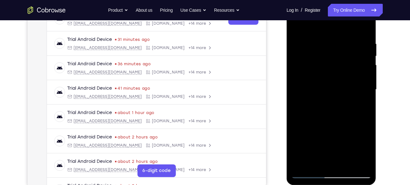
scroll to position [108, 0]
click at [364, 30] on div at bounding box center [331, 89] width 80 height 177
click at [364, 27] on div at bounding box center [331, 89] width 80 height 177
click at [342, 40] on div at bounding box center [331, 89] width 80 height 177
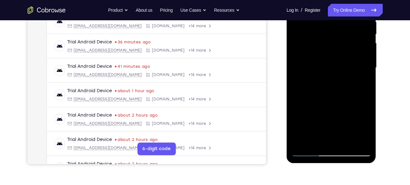
scroll to position [134, 0]
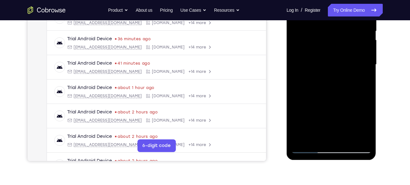
click at [298, 95] on div at bounding box center [331, 64] width 80 height 177
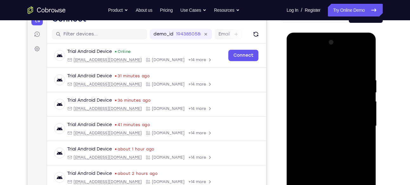
scroll to position [71, 0]
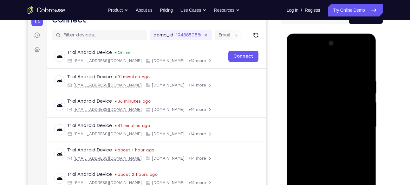
click at [297, 63] on div at bounding box center [331, 126] width 80 height 177
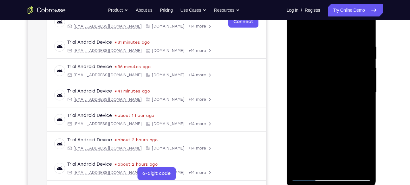
scroll to position [107, 0]
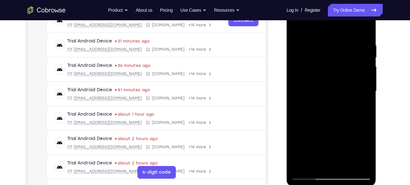
drag, startPoint x: 317, startPoint y: 108, endPoint x: 316, endPoint y: 73, distance: 34.9
click at [316, 73] on div at bounding box center [331, 91] width 80 height 177
drag, startPoint x: 322, startPoint y: 103, endPoint x: 321, endPoint y: 74, distance: 29.2
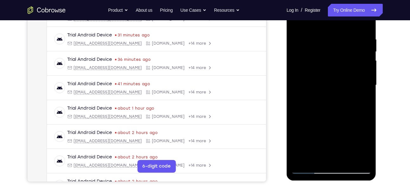
scroll to position [114, 0]
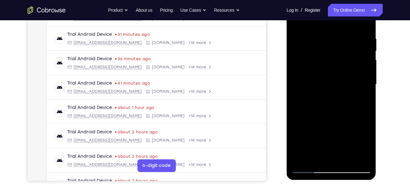
drag, startPoint x: 321, startPoint y: 109, endPoint x: 319, endPoint y: 98, distance: 11.2
click at [319, 98] on div at bounding box center [331, 84] width 80 height 177
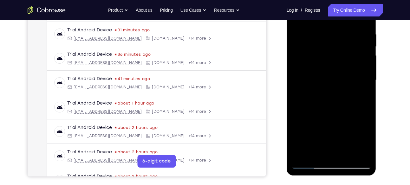
scroll to position [118, 0]
drag, startPoint x: 321, startPoint y: 113, endPoint x: 322, endPoint y: 91, distance: 22.8
click at [322, 91] on div at bounding box center [331, 80] width 80 height 177
drag, startPoint x: 326, startPoint y: 114, endPoint x: 325, endPoint y: 94, distance: 20.0
drag, startPoint x: 325, startPoint y: 94, endPoint x: 354, endPoint y: 73, distance: 36.1
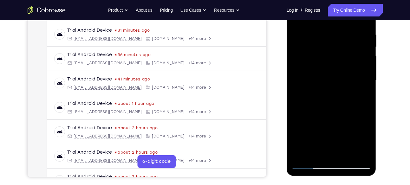
click at [354, 73] on div at bounding box center [331, 80] width 80 height 177
drag, startPoint x: 326, startPoint y: 105, endPoint x: 326, endPoint y: 83, distance: 21.9
click at [326, 83] on div at bounding box center [331, 80] width 80 height 177
drag, startPoint x: 328, startPoint y: 104, endPoint x: 327, endPoint y: 84, distance: 20.3
click at [327, 84] on div at bounding box center [331, 80] width 80 height 177
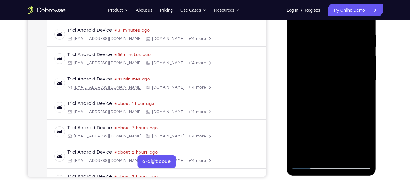
drag, startPoint x: 328, startPoint y: 109, endPoint x: 329, endPoint y: 86, distance: 23.8
click at [329, 86] on div at bounding box center [331, 80] width 80 height 177
drag, startPoint x: 329, startPoint y: 109, endPoint x: 329, endPoint y: 85, distance: 24.4
click at [329, 85] on div at bounding box center [331, 80] width 80 height 177
drag, startPoint x: 329, startPoint y: 107, endPoint x: 329, endPoint y: 86, distance: 21.6
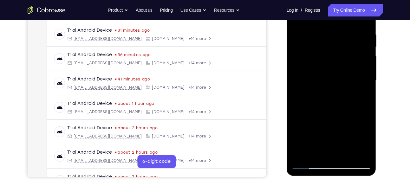
drag, startPoint x: 42, startPoint y: 99, endPoint x: 281, endPoint y: 74, distance: 240.5
click at [281, 74] on div at bounding box center [331, 79] width 101 height 195
drag, startPoint x: 316, startPoint y: 98, endPoint x: 315, endPoint y: 73, distance: 24.2
drag, startPoint x: 315, startPoint y: 73, endPoint x: 286, endPoint y: 94, distance: 35.1
click at [286, 94] on div at bounding box center [331, 81] width 90 height 189
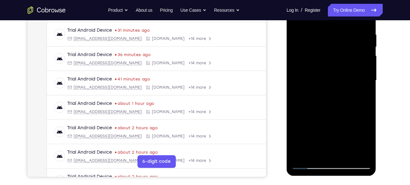
drag, startPoint x: 316, startPoint y: 99, endPoint x: 316, endPoint y: 75, distance: 24.1
click at [316, 75] on div at bounding box center [331, 80] width 80 height 177
drag, startPoint x: 325, startPoint y: 100, endPoint x: 326, endPoint y: 80, distance: 19.7
click at [326, 80] on div at bounding box center [331, 80] width 80 height 177
drag, startPoint x: 327, startPoint y: 111, endPoint x: 328, endPoint y: 90, distance: 20.9
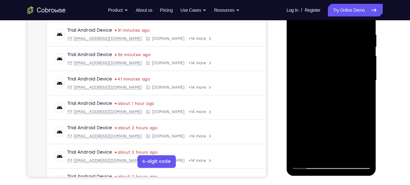
click at [328, 90] on div at bounding box center [331, 80] width 80 height 177
drag, startPoint x: 317, startPoint y: 105, endPoint x: 319, endPoint y: 86, distance: 19.4
click at [319, 86] on div at bounding box center [331, 80] width 80 height 177
click at [313, 90] on div at bounding box center [331, 80] width 80 height 177
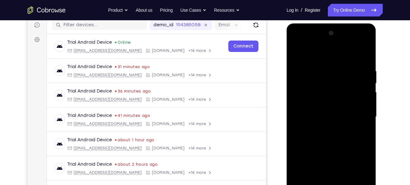
scroll to position [80, 0]
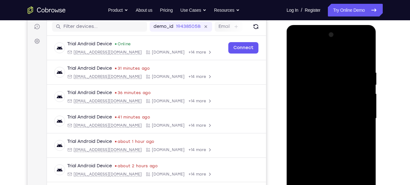
click at [349, 89] on div at bounding box center [331, 118] width 80 height 177
drag, startPoint x: 319, startPoint y: 86, endPoint x: 313, endPoint y: 118, distance: 33.5
click at [313, 118] on div at bounding box center [331, 118] width 80 height 177
click at [297, 56] on div at bounding box center [331, 118] width 80 height 177
drag, startPoint x: 316, startPoint y: 75, endPoint x: 309, endPoint y: 104, distance: 29.3
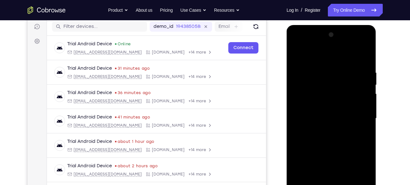
click at [309, 104] on div at bounding box center [331, 118] width 80 height 177
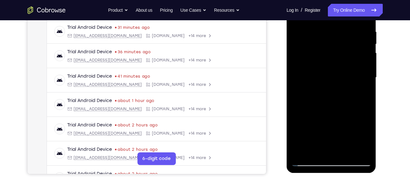
scroll to position [121, 0]
click at [301, 153] on div at bounding box center [331, 77] width 80 height 177
